Goal: Find specific page/section: Find specific page/section

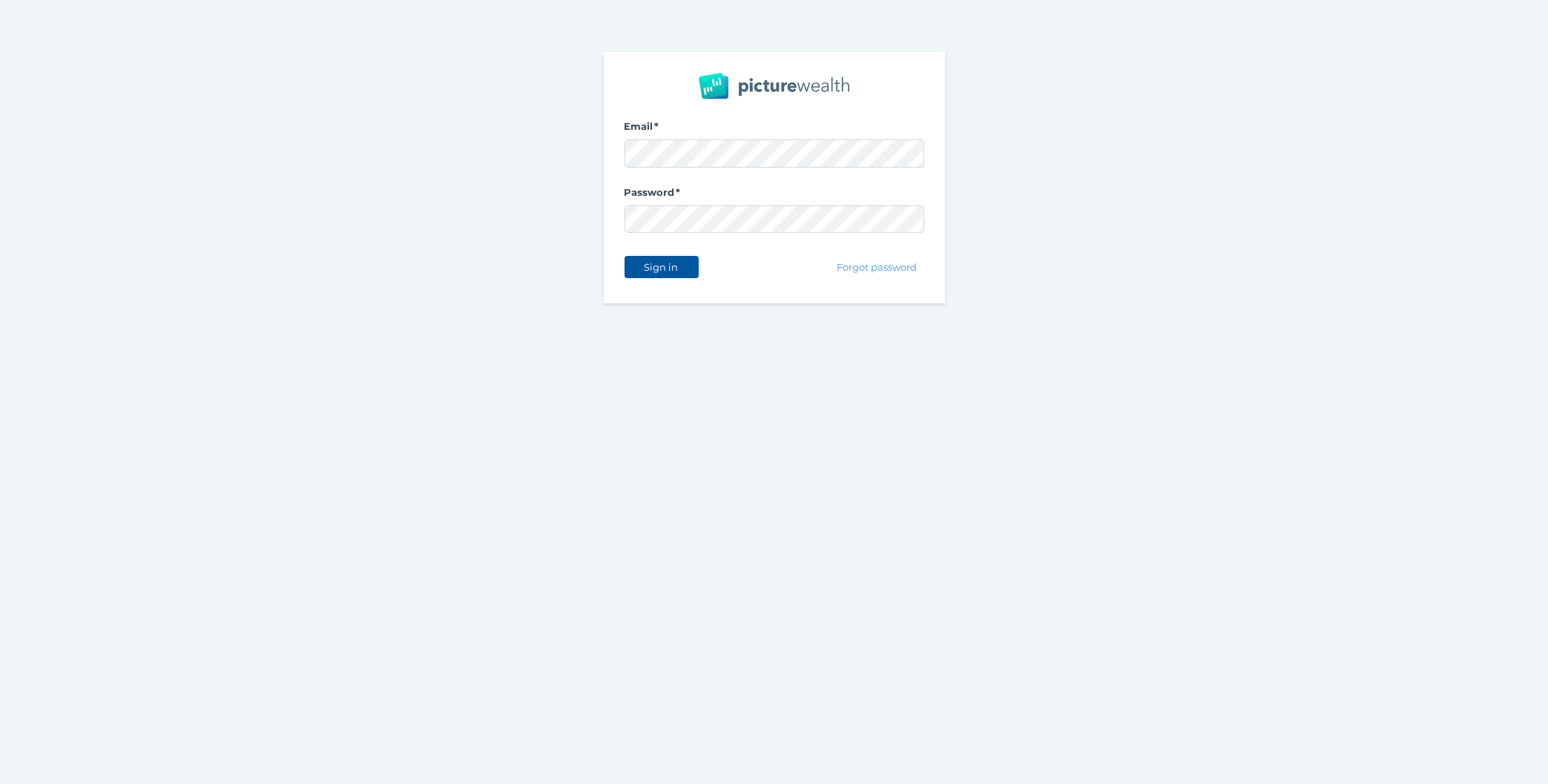
click at [652, 267] on span "Sign in" at bounding box center [661, 267] width 47 height 12
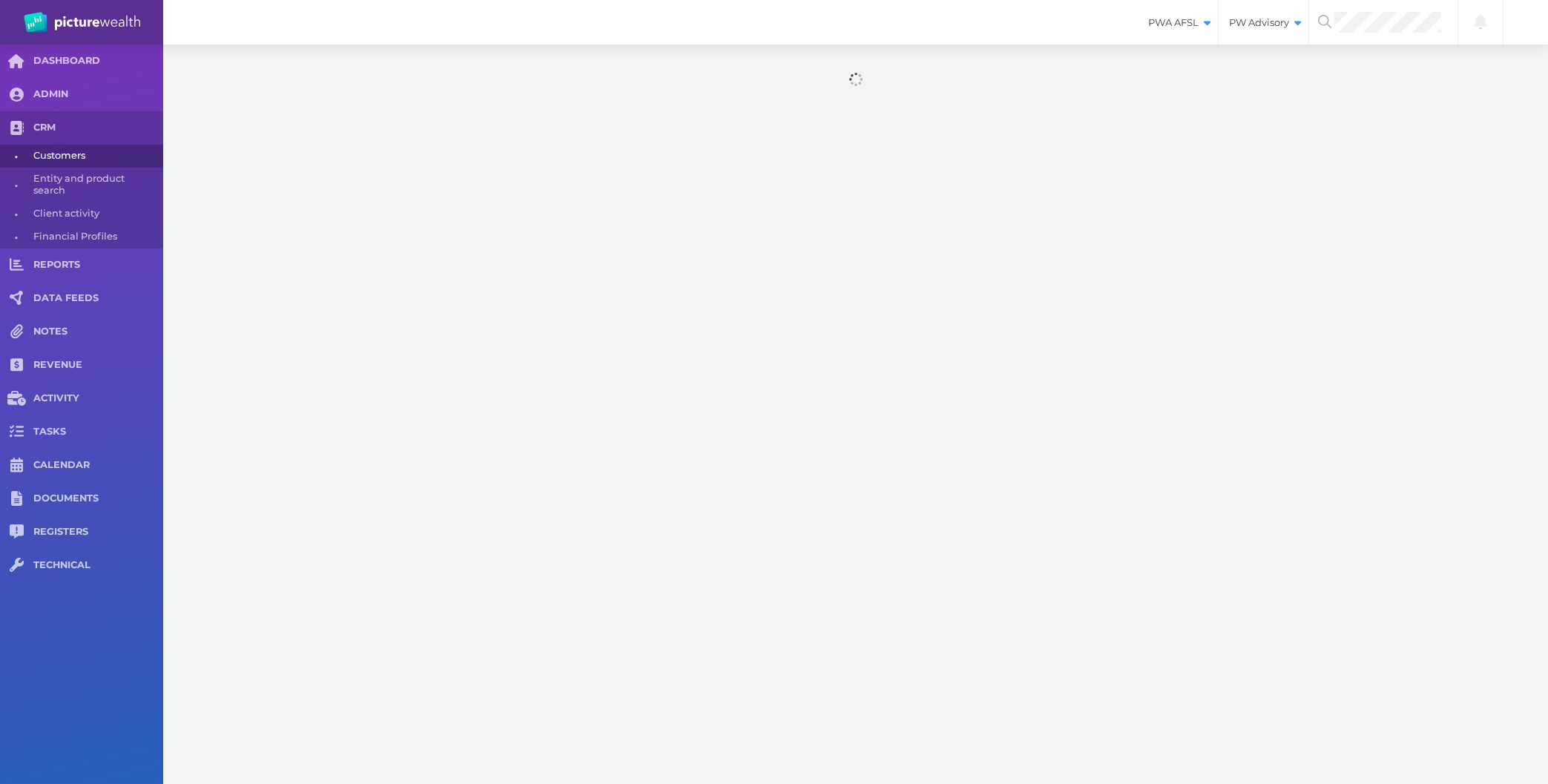
select select "25"
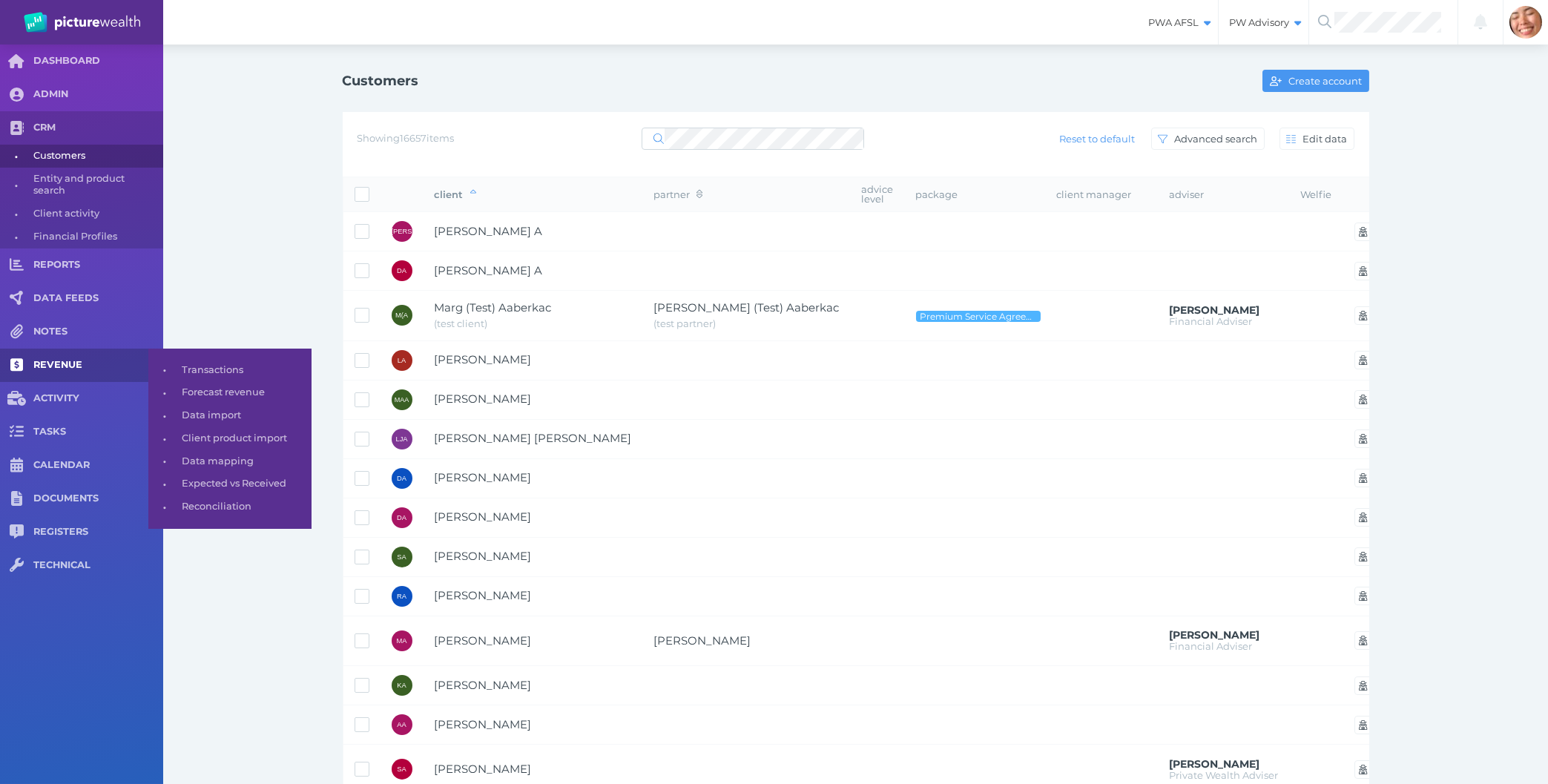
click at [71, 362] on span "REVENUE" at bounding box center [98, 365] width 130 height 13
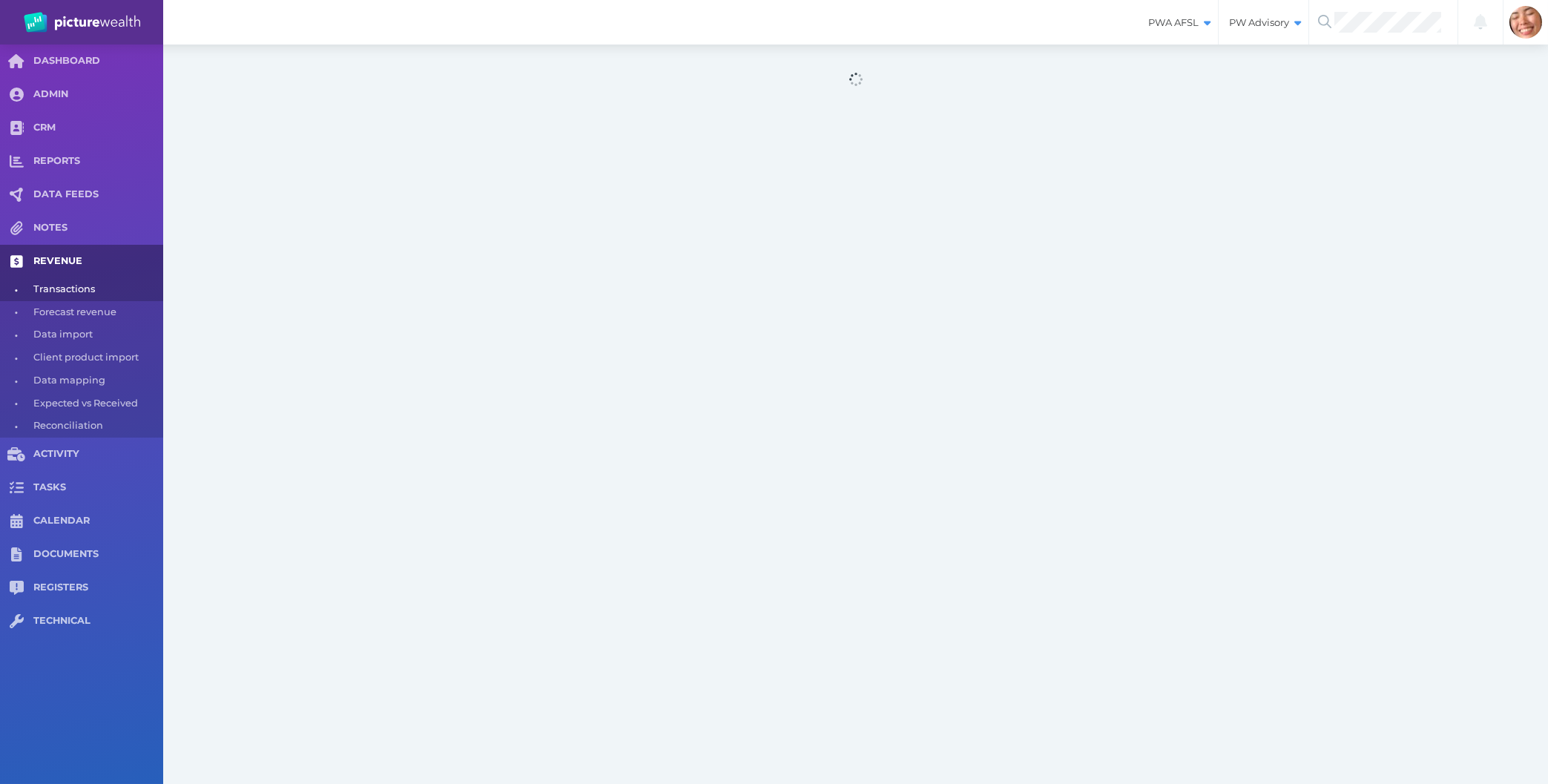
select select "25"
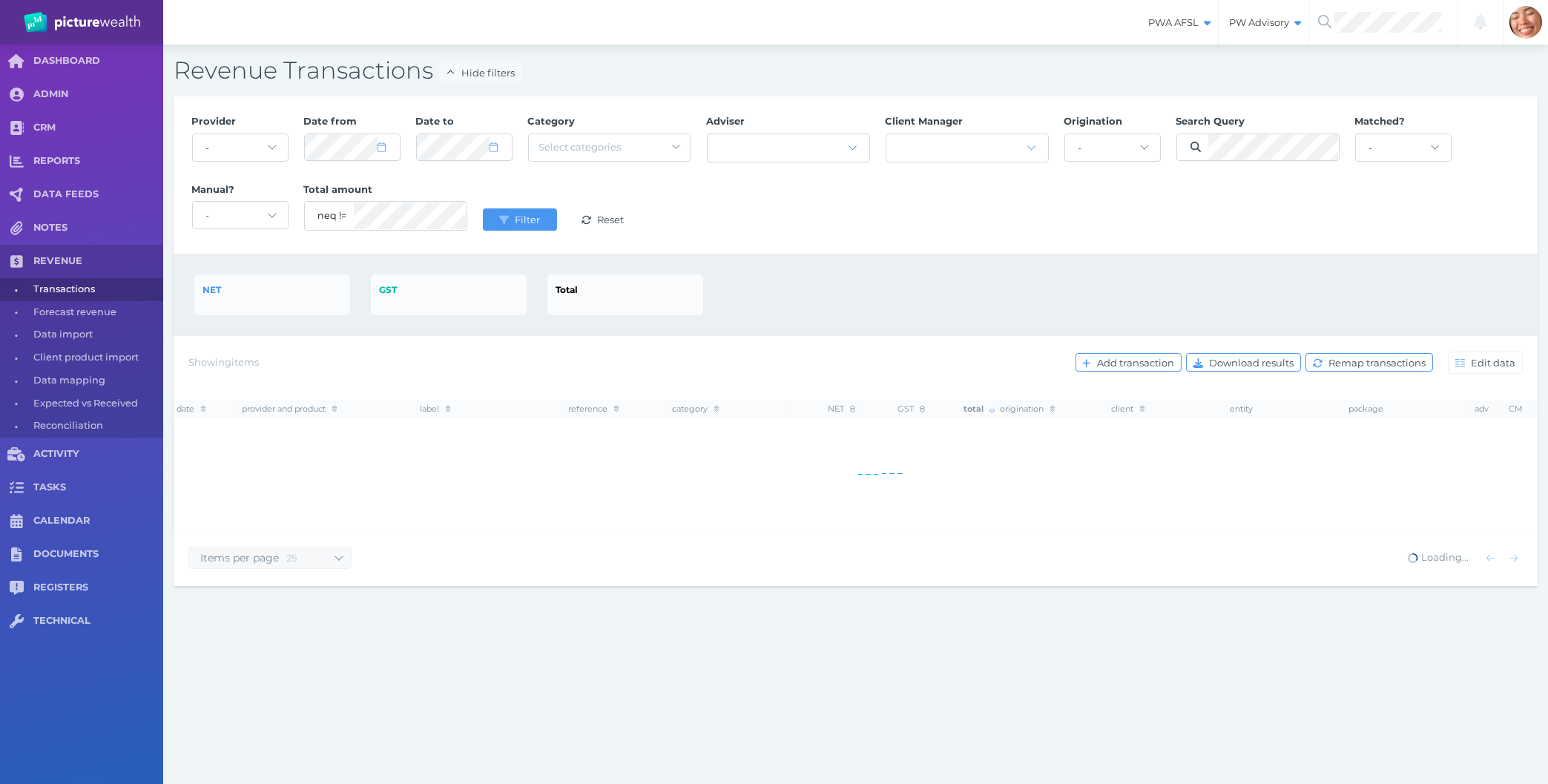
click at [1009, 263] on div "NET GST Total" at bounding box center [855, 294] width 1364 height 82
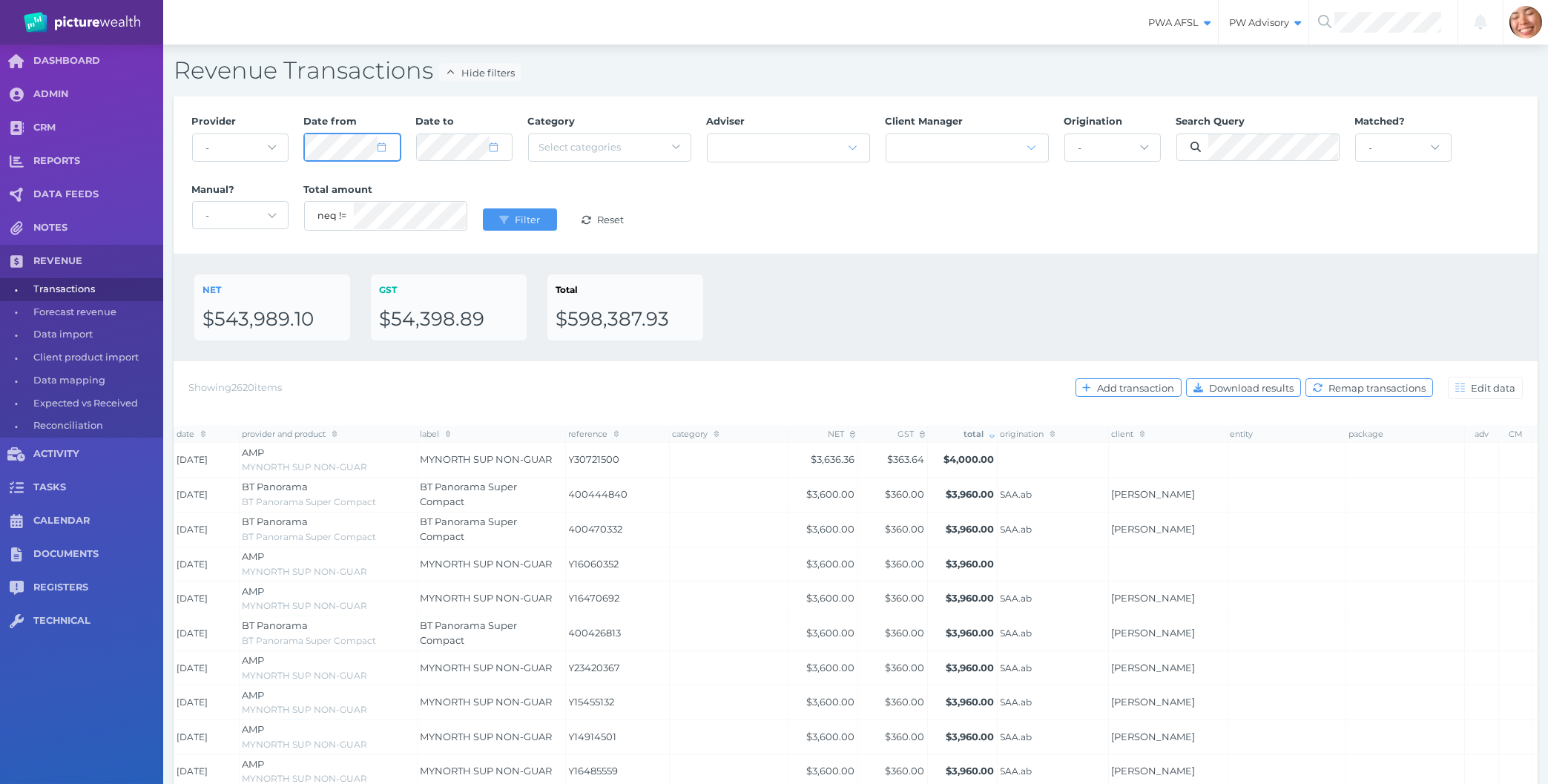
click at [233, 130] on div "Provider - Acuity Fee Revenue Acuity Trustee Advocate Private Wealth Pty Ltd AI…" at bounding box center [855, 175] width 1343 height 136
click at [483, 209] on button "Filter" at bounding box center [520, 220] width 74 height 23
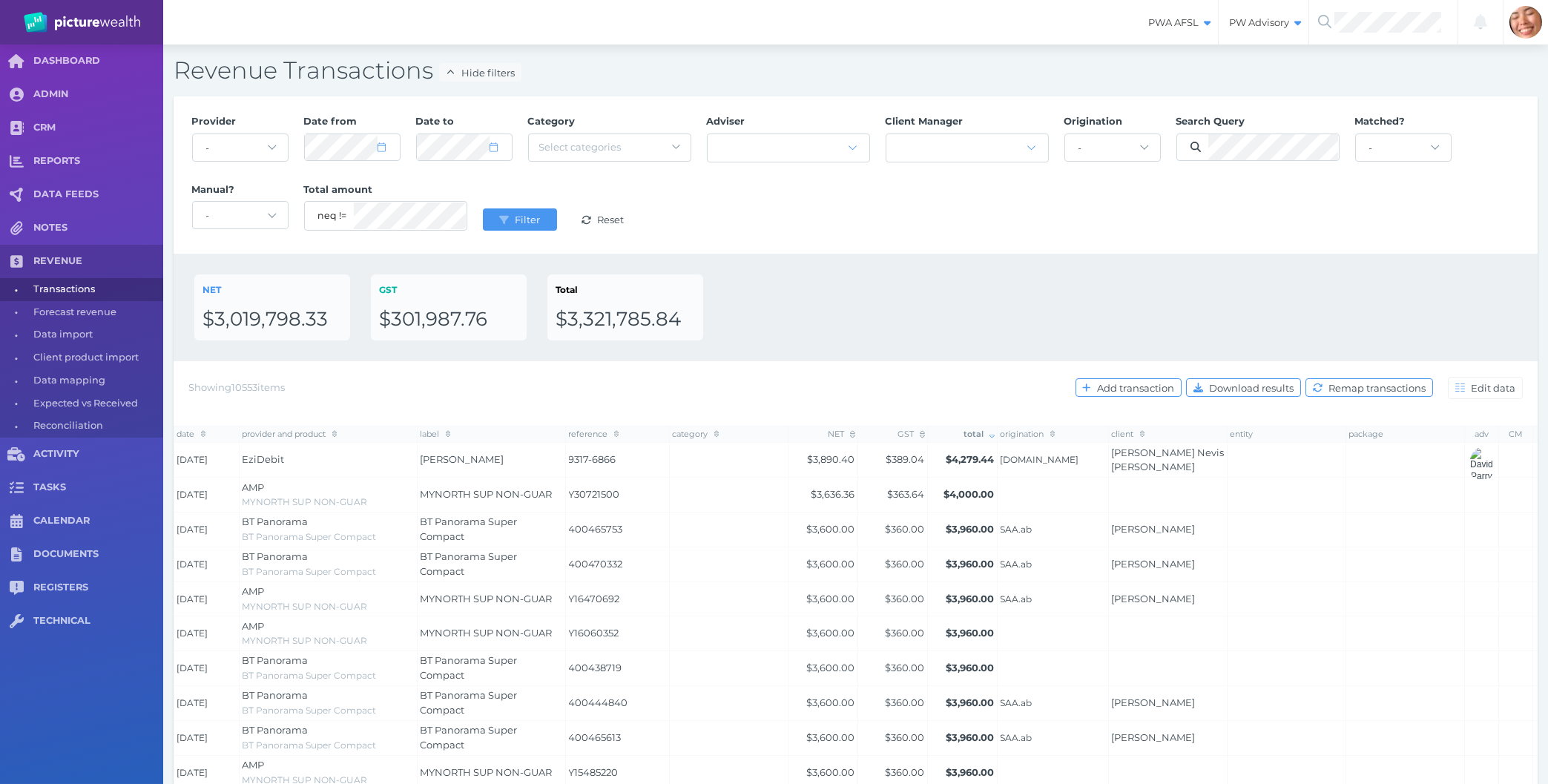
click at [887, 291] on div "NET $3,019,798.33 GST $301,987.76 Total $3,321,785.84" at bounding box center [856, 307] width 1323 height 66
drag, startPoint x: 219, startPoint y: 322, endPoint x: 328, endPoint y: 320, distance: 109.0
click at [328, 320] on div "$3,019,798.33" at bounding box center [272, 319] width 139 height 25
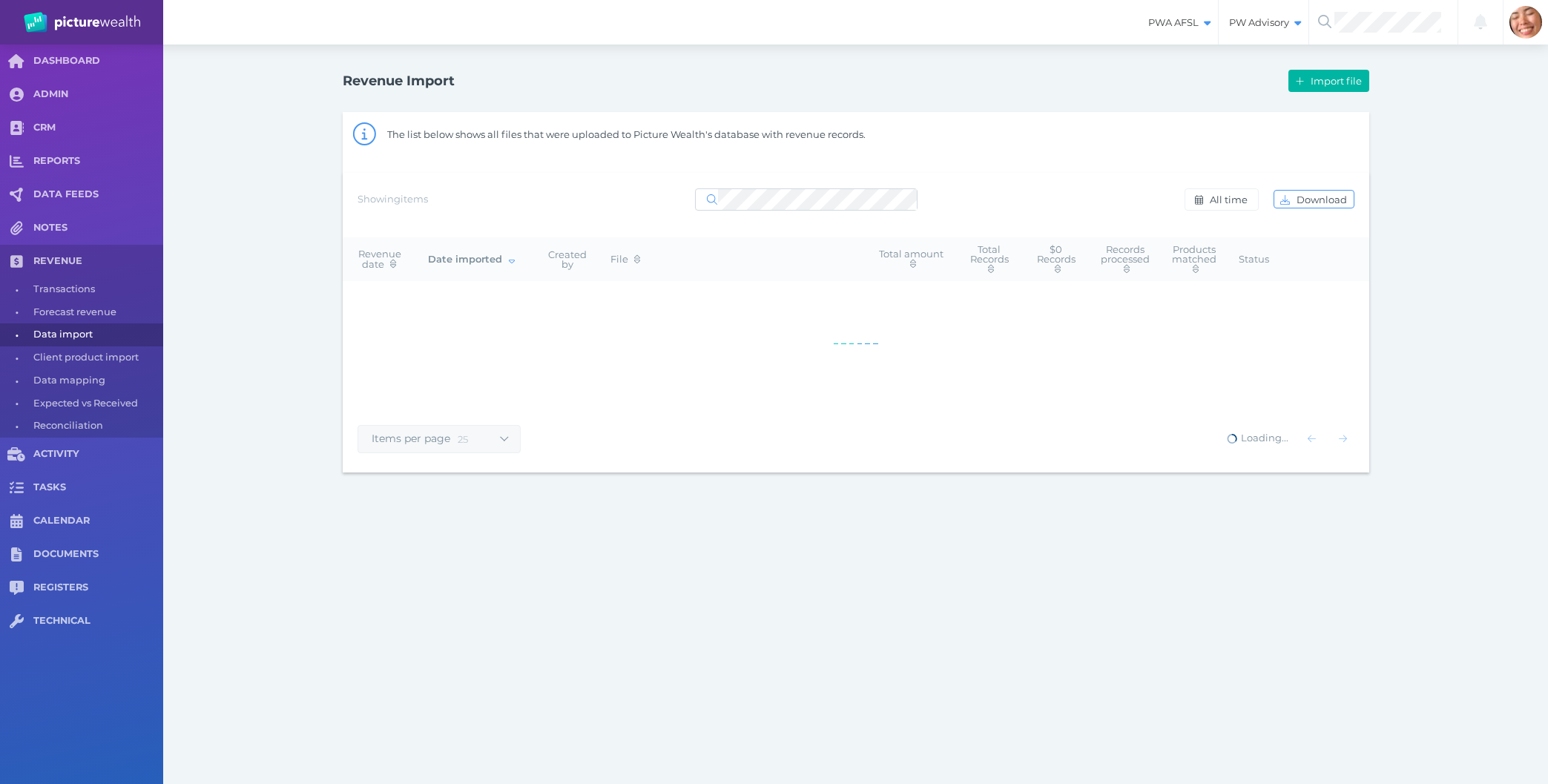
select select "25"
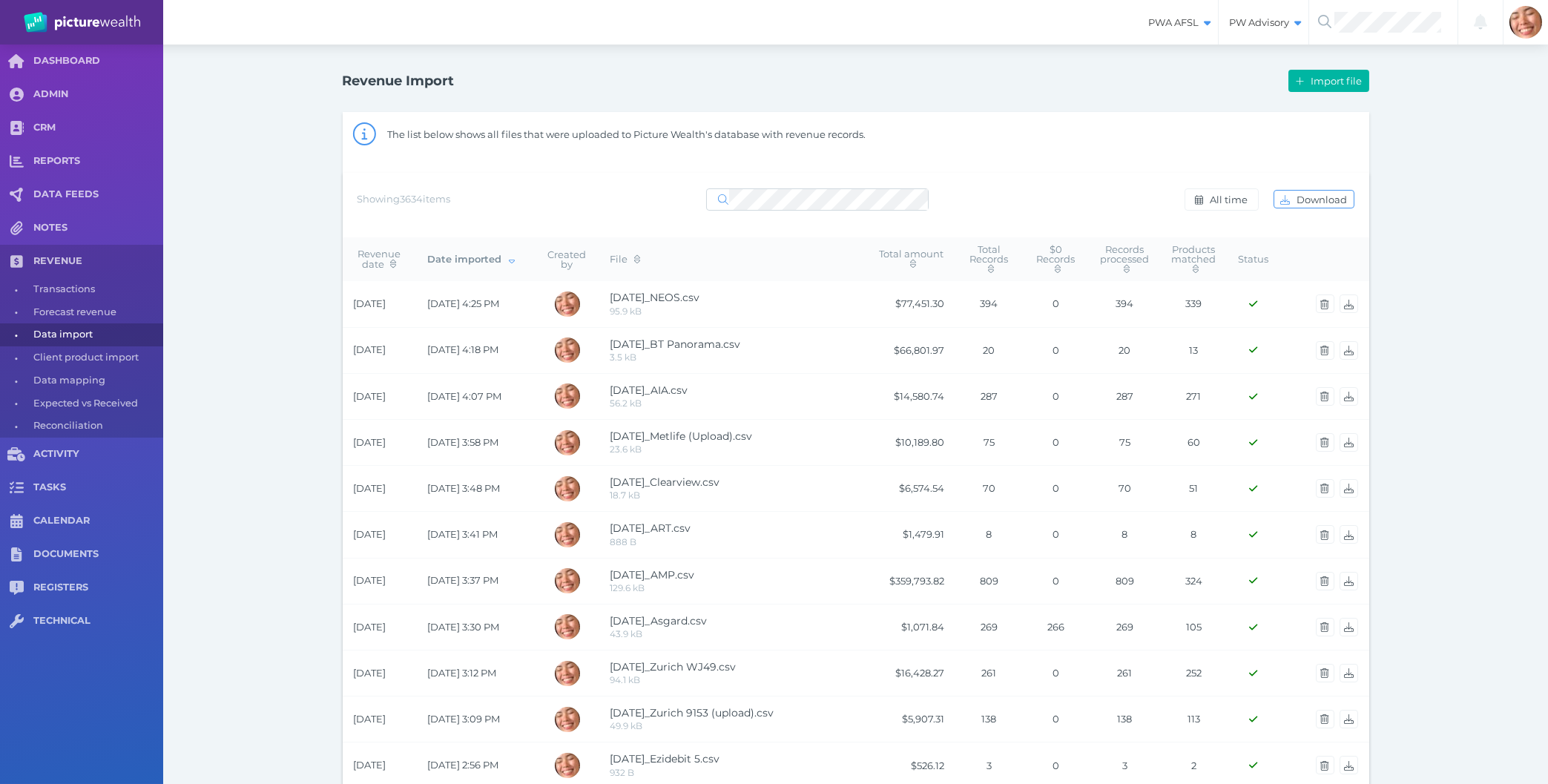
click at [249, 308] on div "Revenue Import Import file The list below shows all files that were uploaded to…" at bounding box center [856, 781] width 1385 height 1473
click at [214, 505] on div "Revenue Import Import file The list below shows all files that were uploaded to…" at bounding box center [856, 781] width 1385 height 1473
